Goal: Navigation & Orientation: Find specific page/section

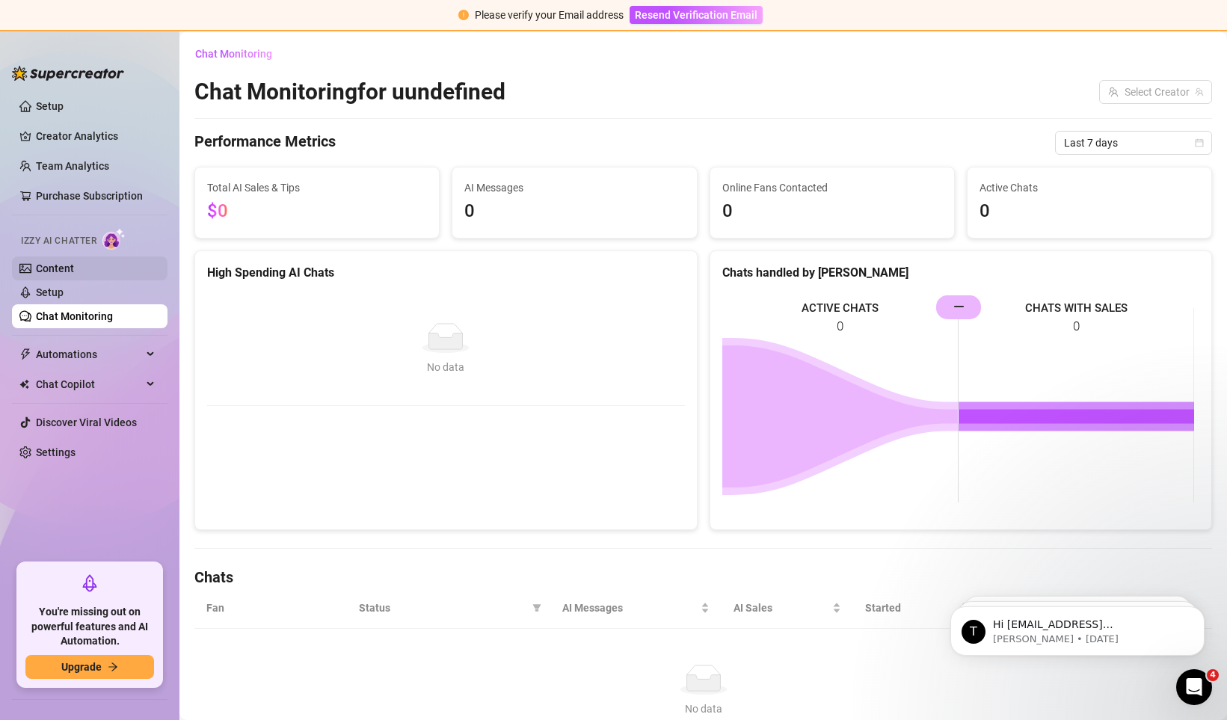
click at [69, 263] on link "Content" at bounding box center [55, 268] width 38 height 12
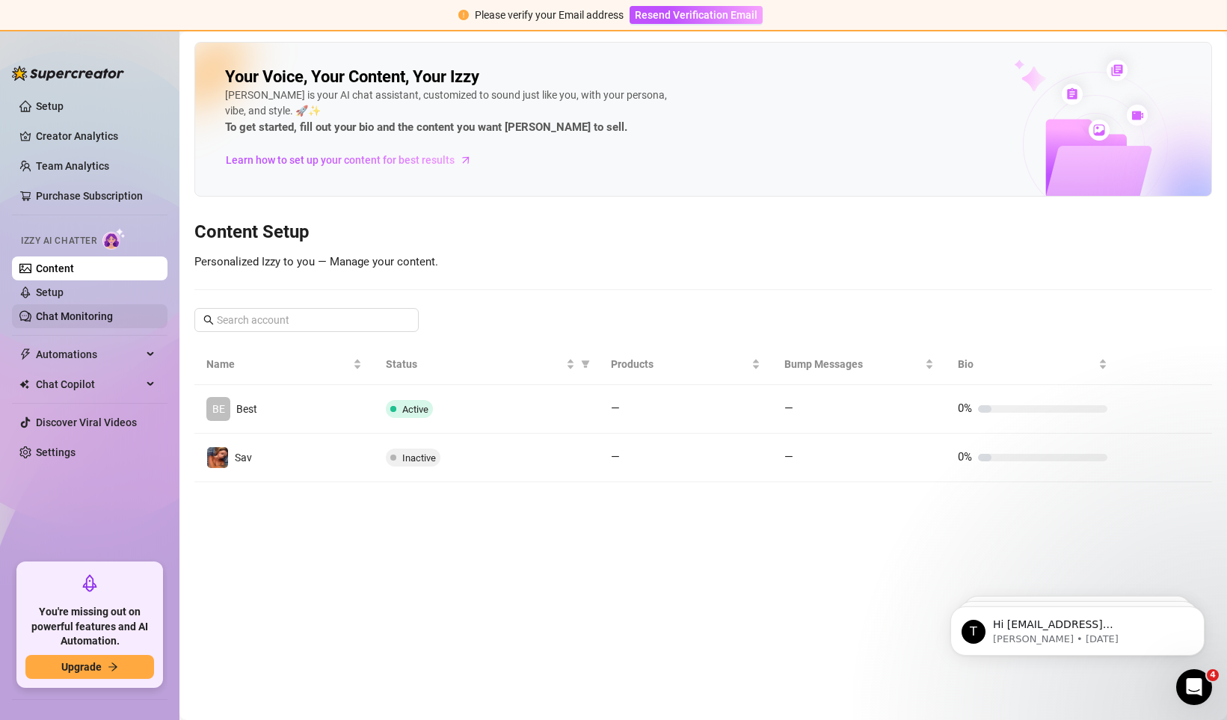
click at [110, 321] on link "Chat Monitoring" at bounding box center [74, 316] width 77 height 12
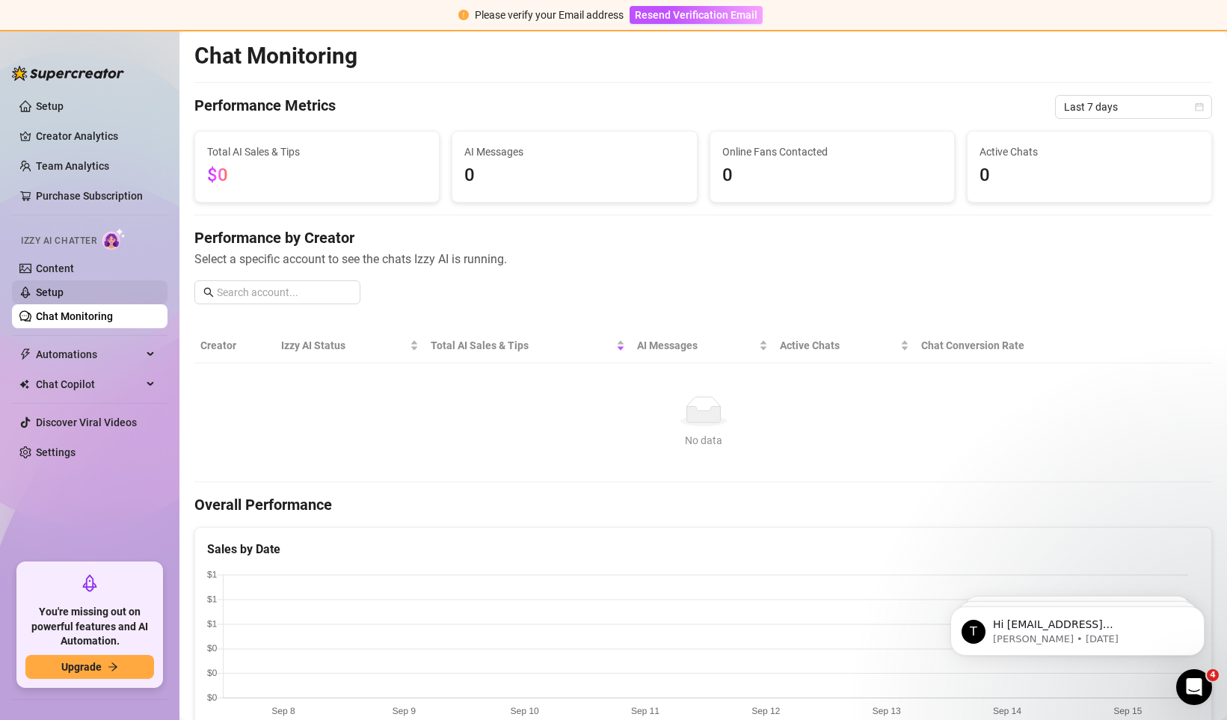
click at [64, 289] on link "Setup" at bounding box center [50, 292] width 28 height 12
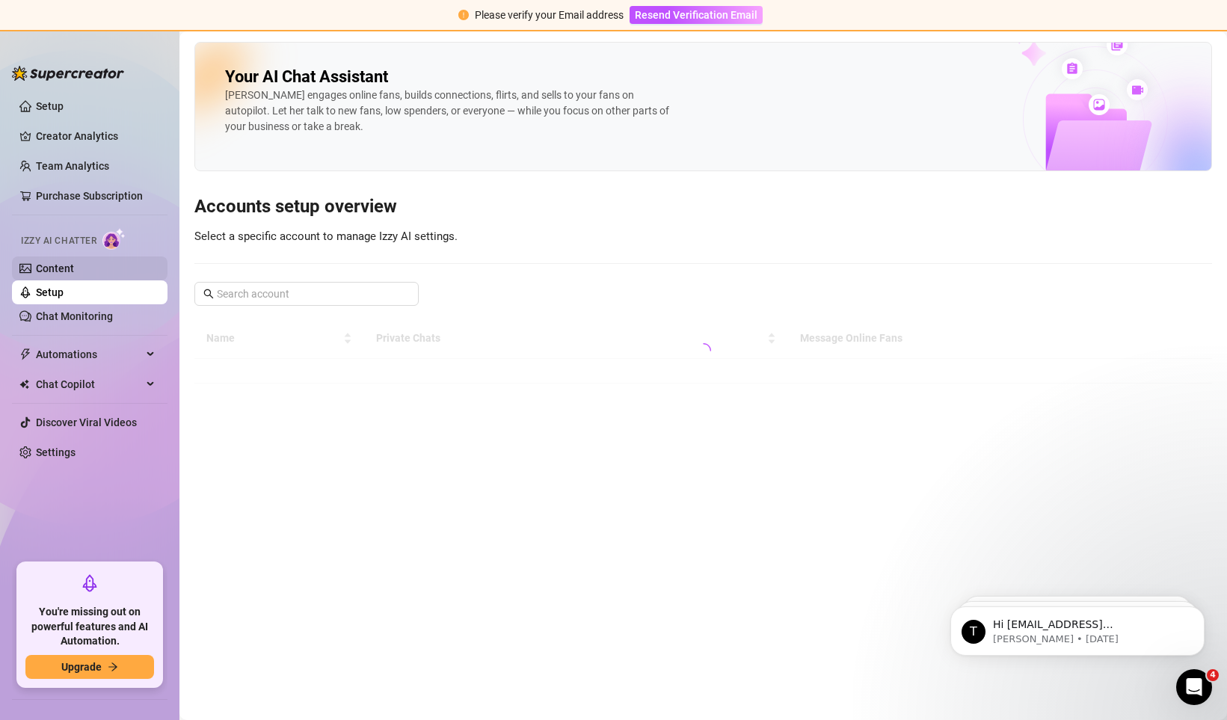
click at [74, 274] on link "Content" at bounding box center [55, 268] width 38 height 12
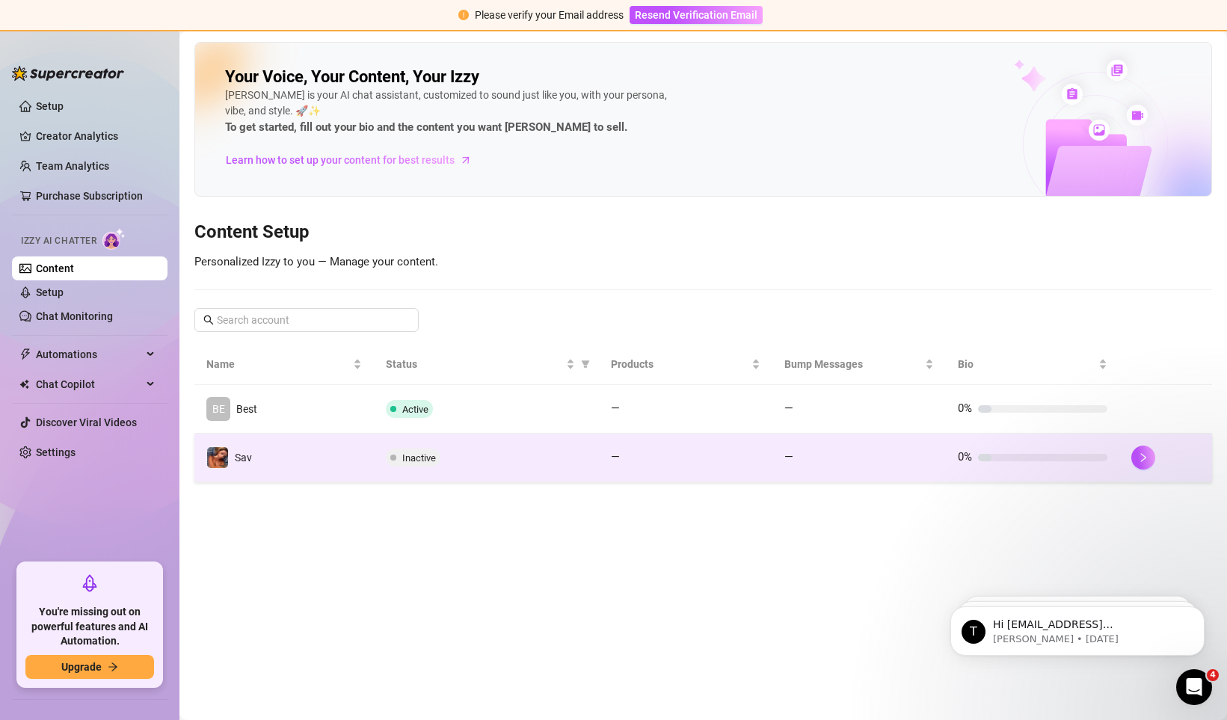
click at [724, 466] on td "—" at bounding box center [685, 458] width 173 height 49
